Goal: Check status: Check status

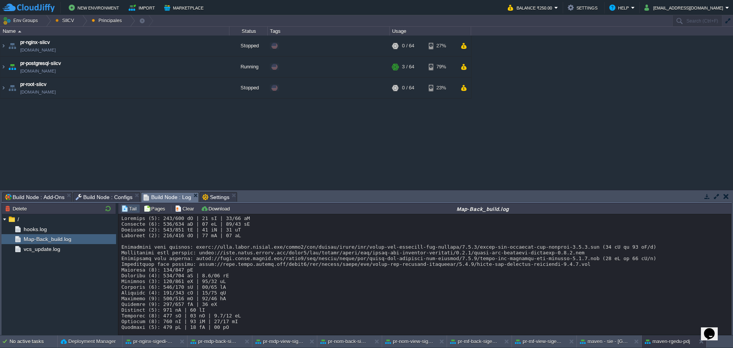
scroll to position [11240, 0]
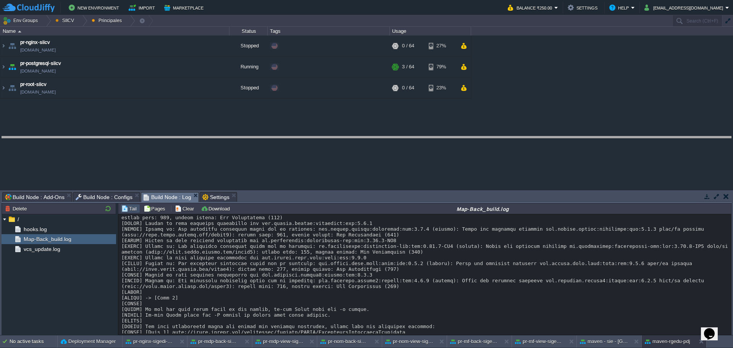
drag, startPoint x: 378, startPoint y: 195, endPoint x: 371, endPoint y: 132, distance: 63.3
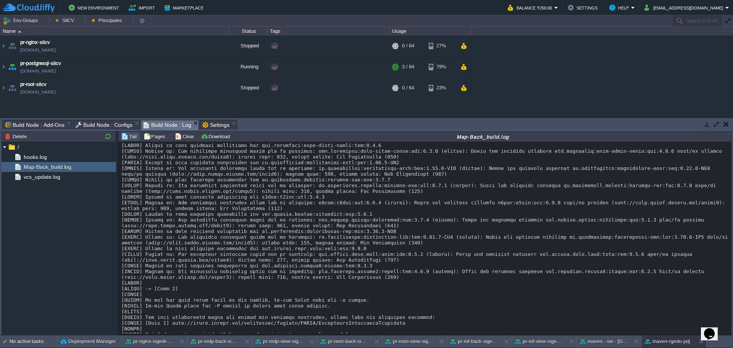
scroll to position [11168, 0]
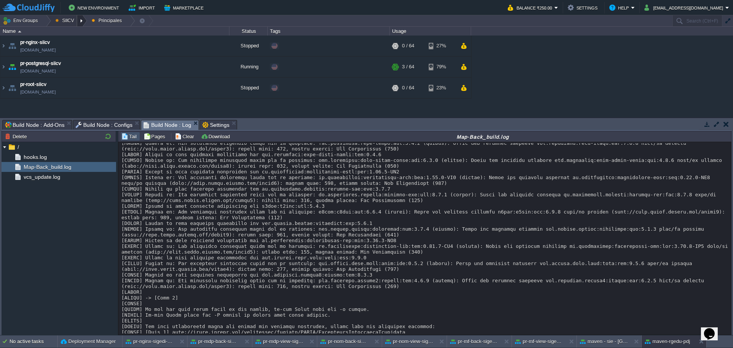
click at [78, 26] on div at bounding box center [82, 20] width 10 height 11
click at [76, 44] on span "Principales" at bounding box center [74, 42] width 24 height 6
click at [46, 24] on div at bounding box center [46, 20] width 10 height 11
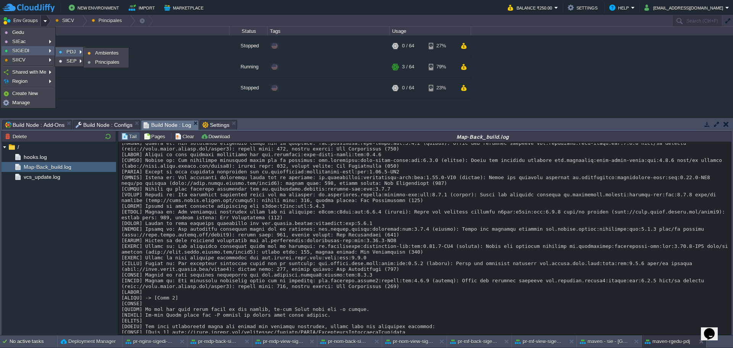
click at [72, 52] on span "PDJ" at bounding box center [71, 52] width 10 height 6
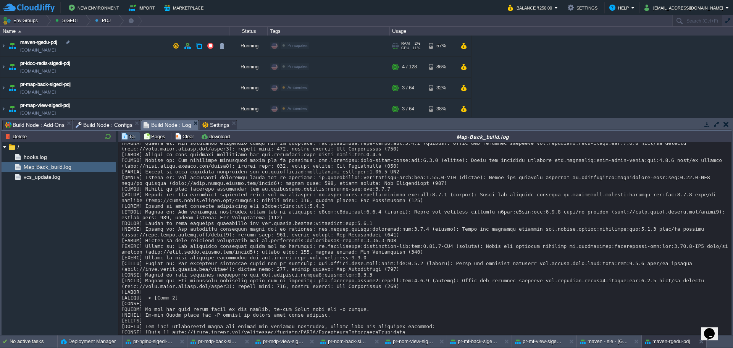
click at [131, 45] on td "maven-rgedu-pdj [DOMAIN_NAME]" at bounding box center [114, 45] width 229 height 21
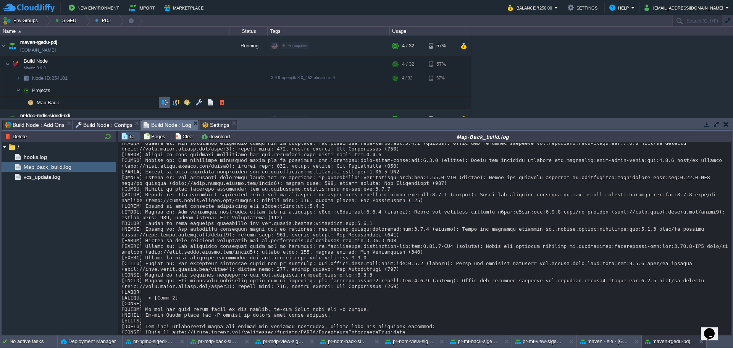
click at [166, 106] on td at bounding box center [164, 102] width 11 height 11
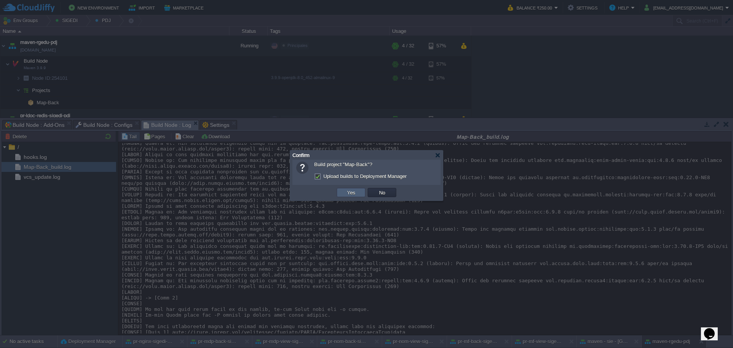
click at [343, 194] on td "Yes" at bounding box center [351, 192] width 29 height 9
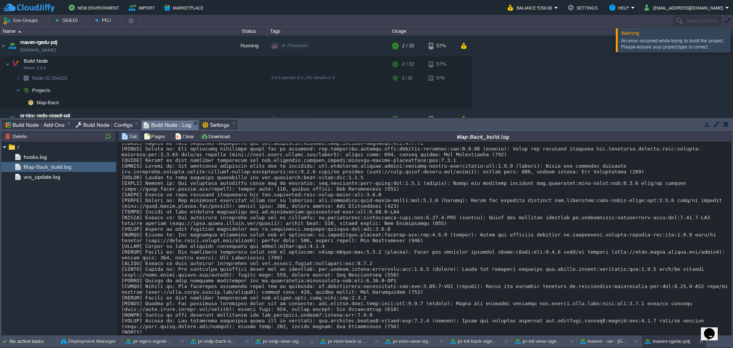
scroll to position [12296, 0]
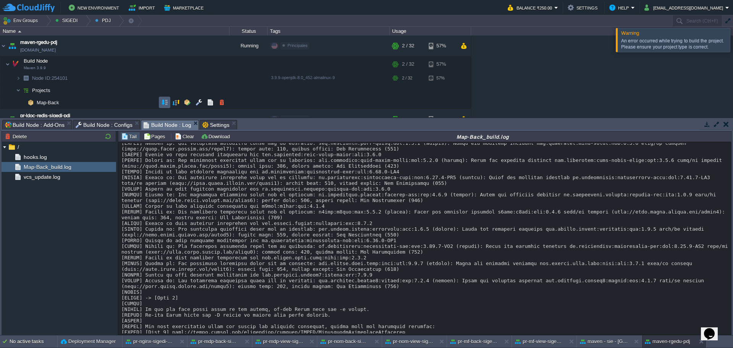
click at [159, 102] on td at bounding box center [164, 102] width 11 height 11
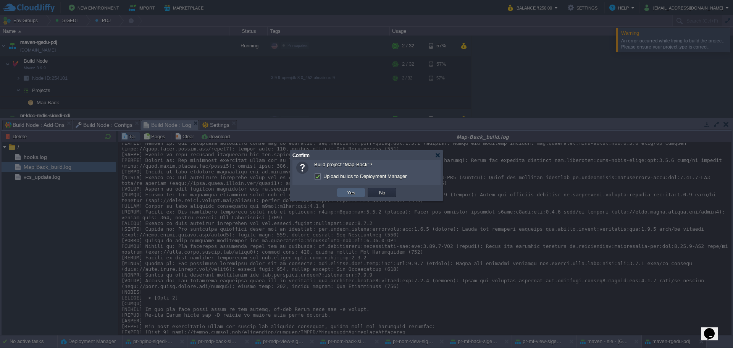
click at [350, 194] on button "Yes" at bounding box center [351, 192] width 13 height 7
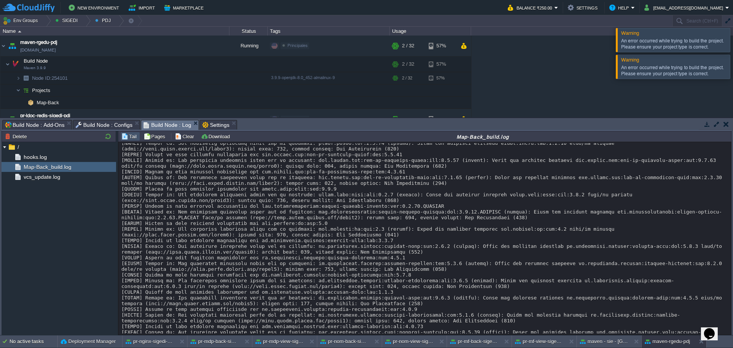
scroll to position [12502, 0]
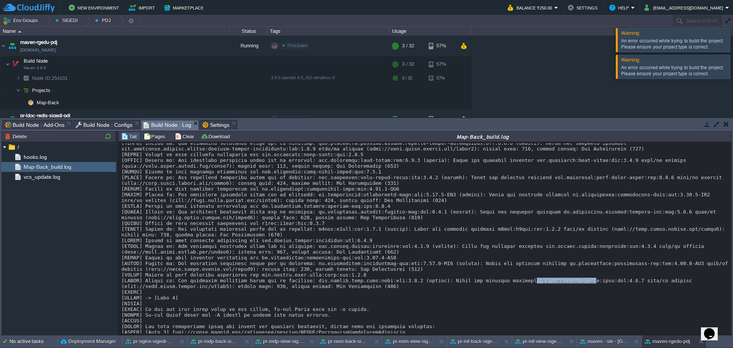
drag, startPoint x: 502, startPoint y: 253, endPoint x: 556, endPoint y: 253, distance: 53.8
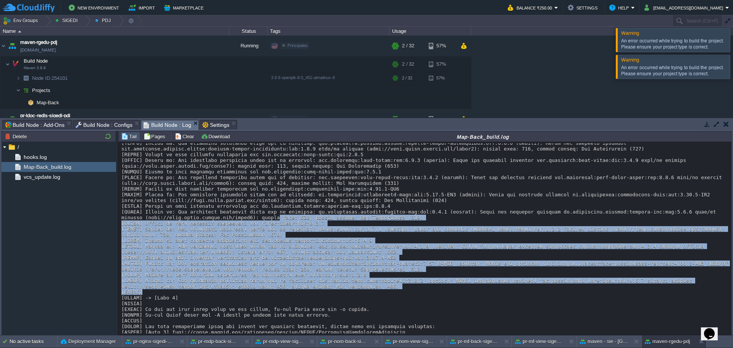
drag, startPoint x: 268, startPoint y: 205, endPoint x: 483, endPoint y: 261, distance: 222.5
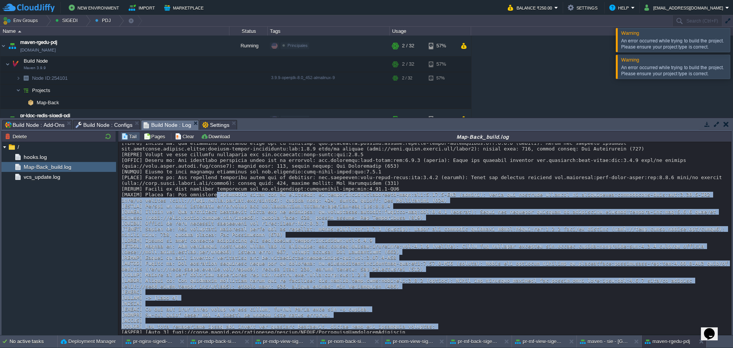
drag, startPoint x: 265, startPoint y: 187, endPoint x: 465, endPoint y: 260, distance: 212.5
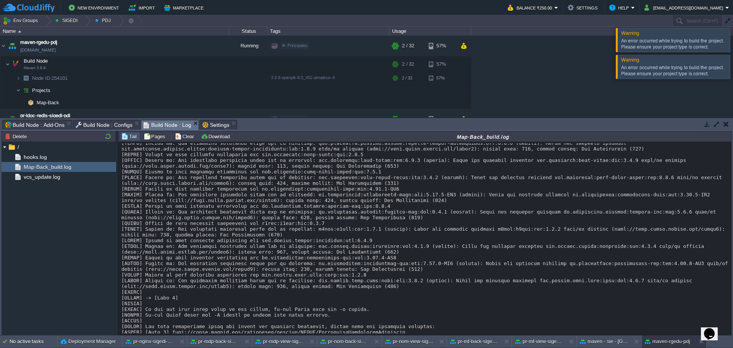
click at [252, 131] on div "Tail Pages Clear Download Map-Back_build.log" at bounding box center [424, 136] width 613 height 11
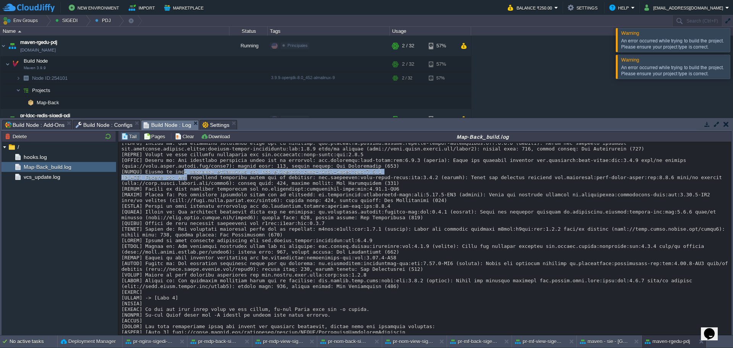
scroll to position [12497, 0]
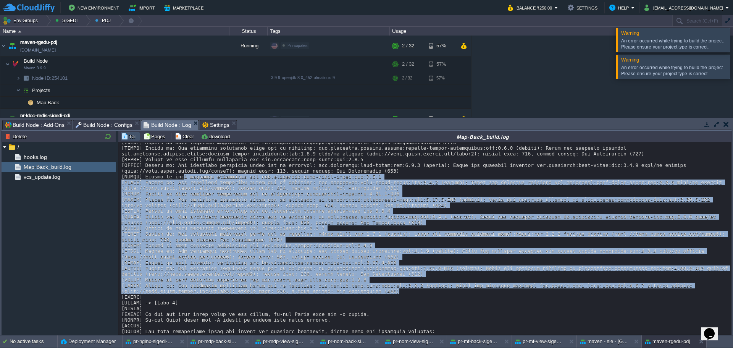
drag, startPoint x: 178, startPoint y: 144, endPoint x: 435, endPoint y: 287, distance: 294.0
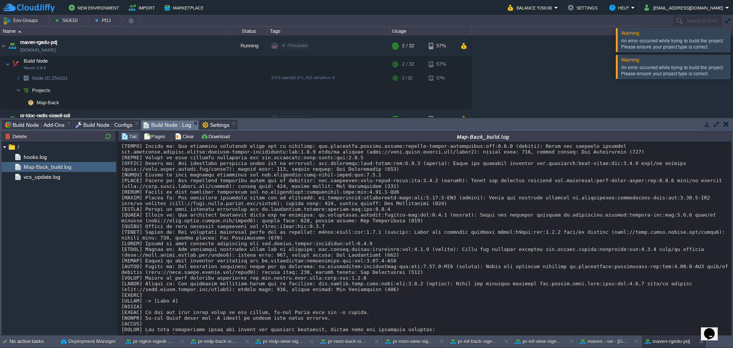
scroll to position [12502, 0]
click at [733, 47] on div at bounding box center [742, 40] width 0 height 24
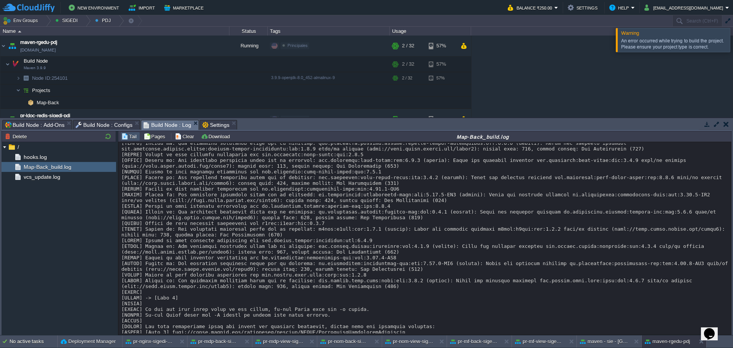
click at [733, 43] on div at bounding box center [742, 40] width 0 height 24
click at [193, 347] on div "Loading..." at bounding box center [424, 354] width 607 height 4
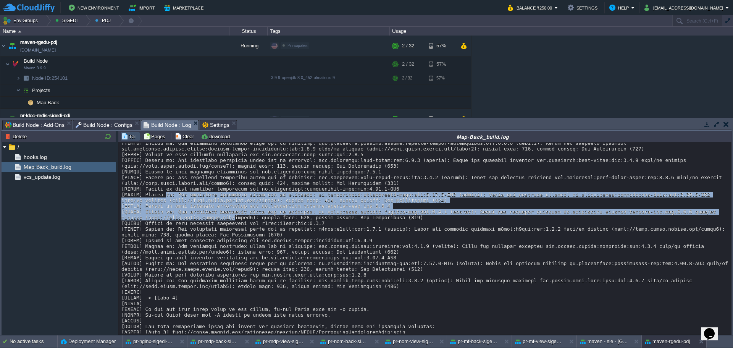
drag, startPoint x: 162, startPoint y: 166, endPoint x: 216, endPoint y: 195, distance: 61.3
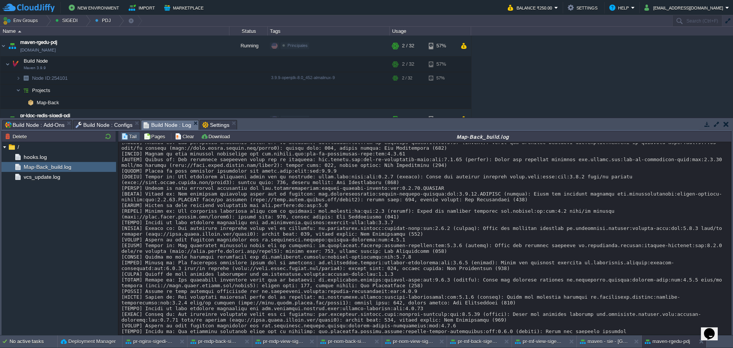
scroll to position [12312, 0]
